Goal: Information Seeking & Learning: Check status

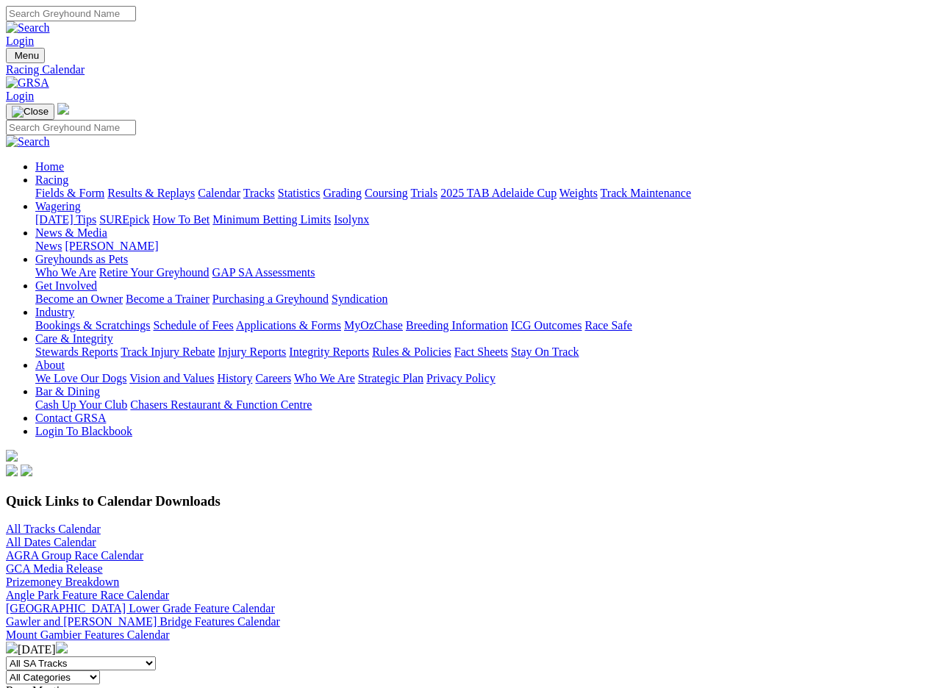
click at [68, 580] on img at bounding box center [62, 647] width 12 height 12
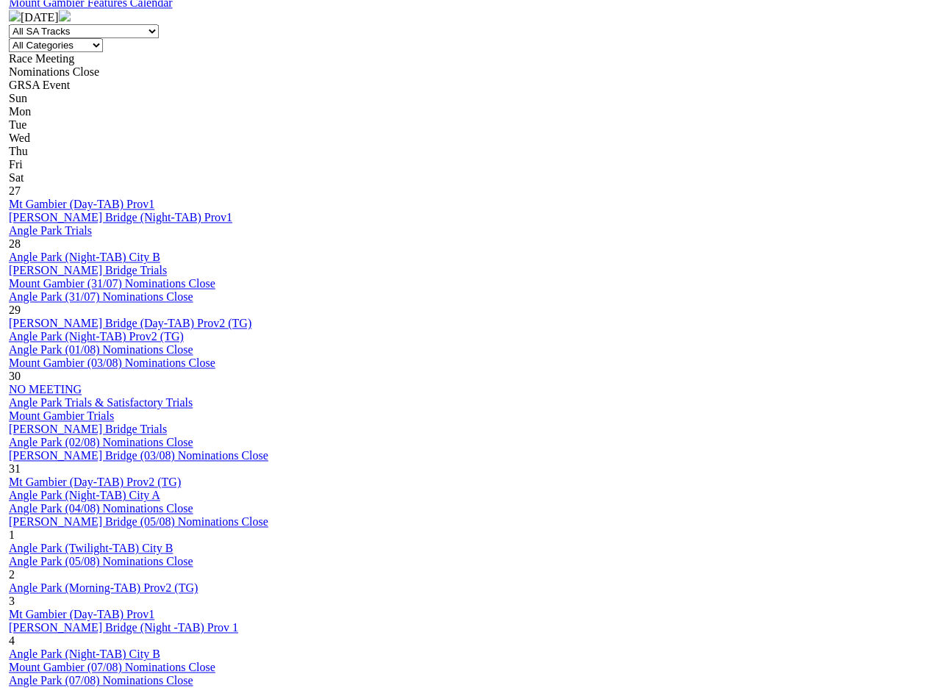
scroll to position [633, 0]
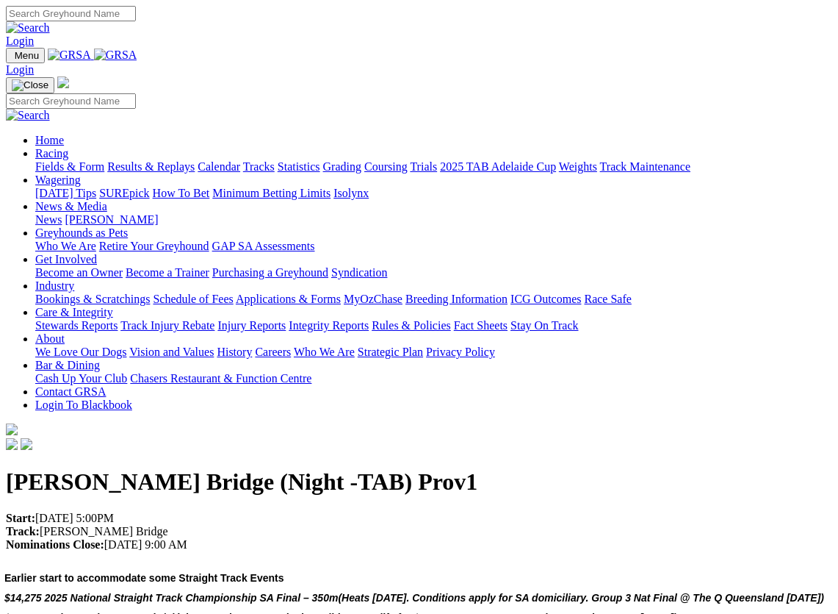
click at [68, 147] on link "Racing" at bounding box center [51, 153] width 33 height 12
click at [184, 160] on link "Results & Replays" at bounding box center [150, 166] width 87 height 12
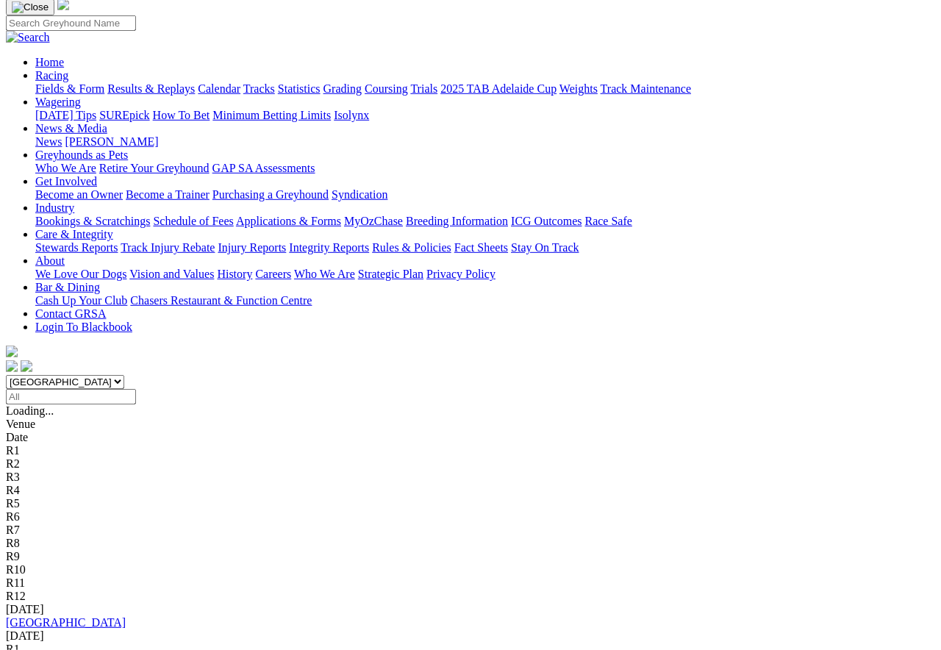
scroll to position [118, 0]
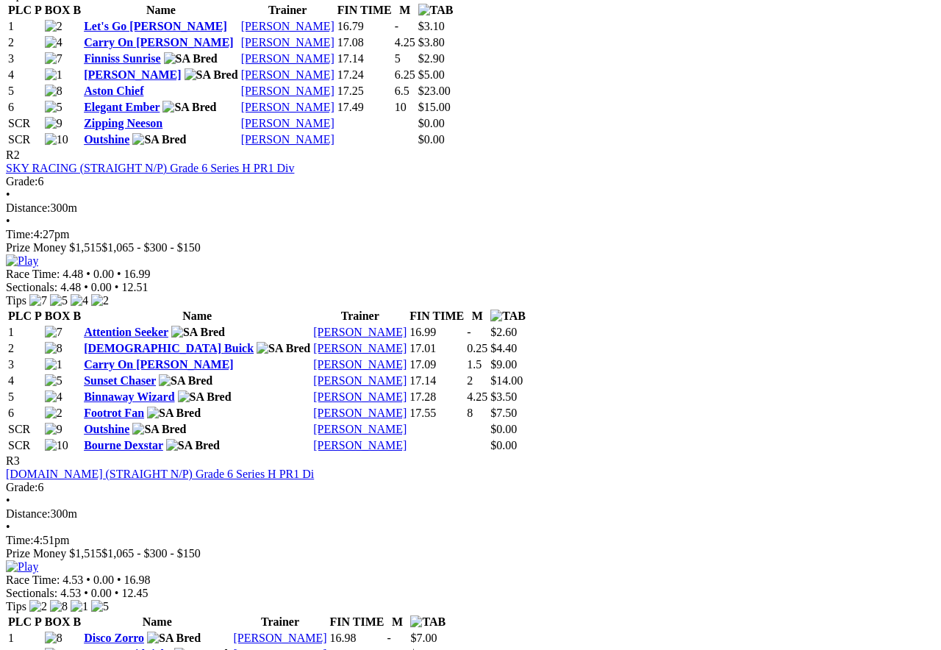
scroll to position [882, 0]
